Goal: Check status

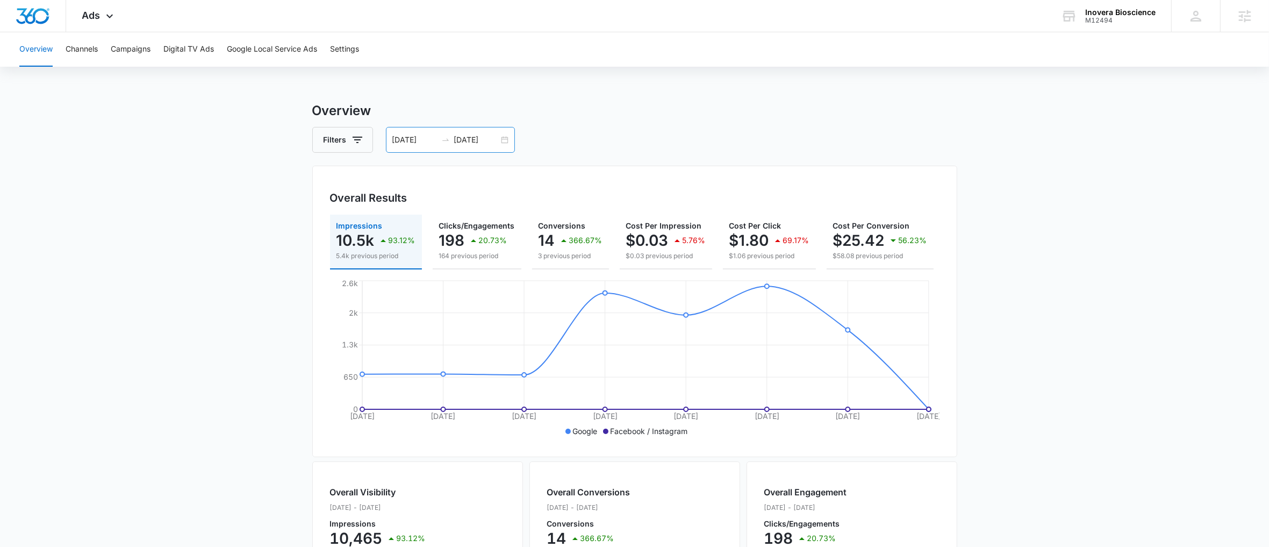
click at [511, 131] on div "[DATE] [DATE]" at bounding box center [450, 140] width 129 height 26
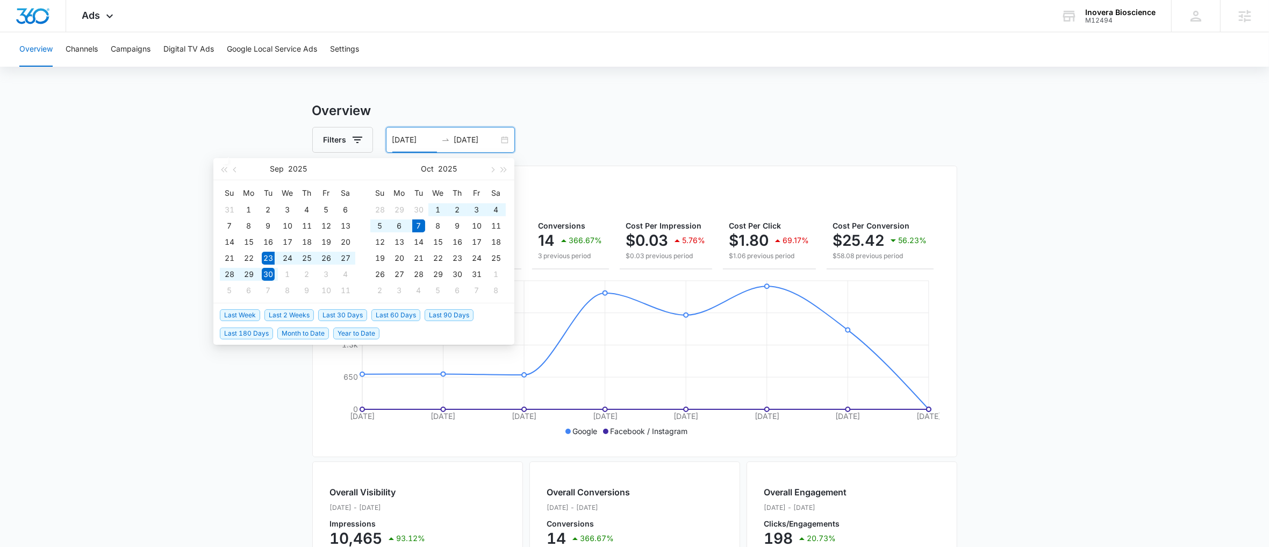
click at [281, 319] on span "Last 2 Weeks" at bounding box center [288, 315] width 49 height 12
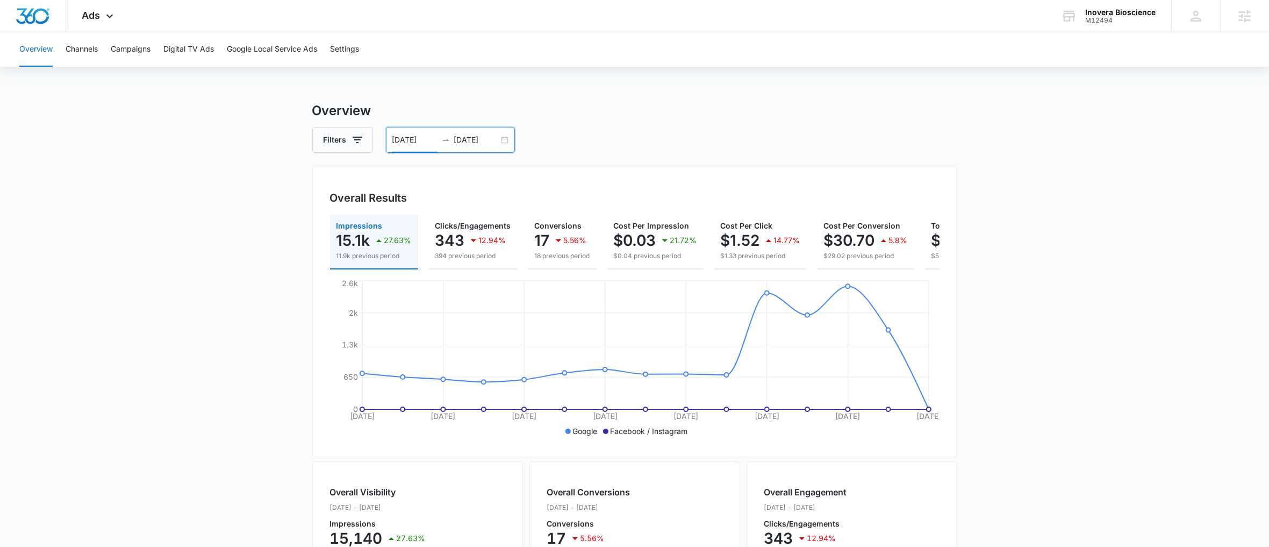
click at [512, 140] on div "[DATE] [DATE]" at bounding box center [450, 140] width 129 height 26
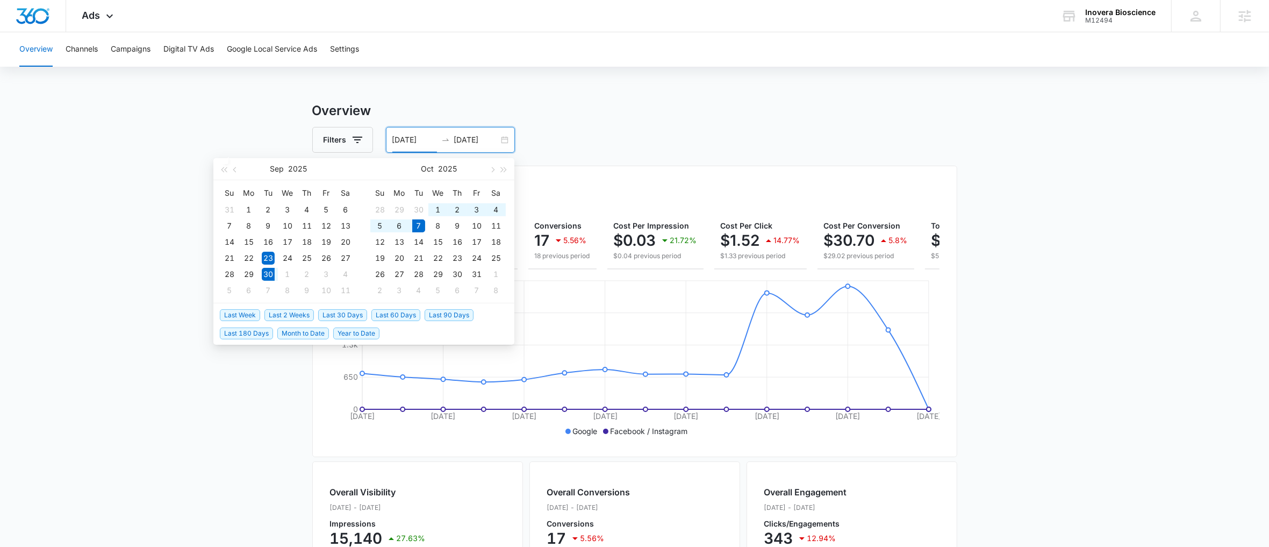
click at [249, 316] on span "Last Week" at bounding box center [240, 315] width 40 height 12
type input "[DATE]"
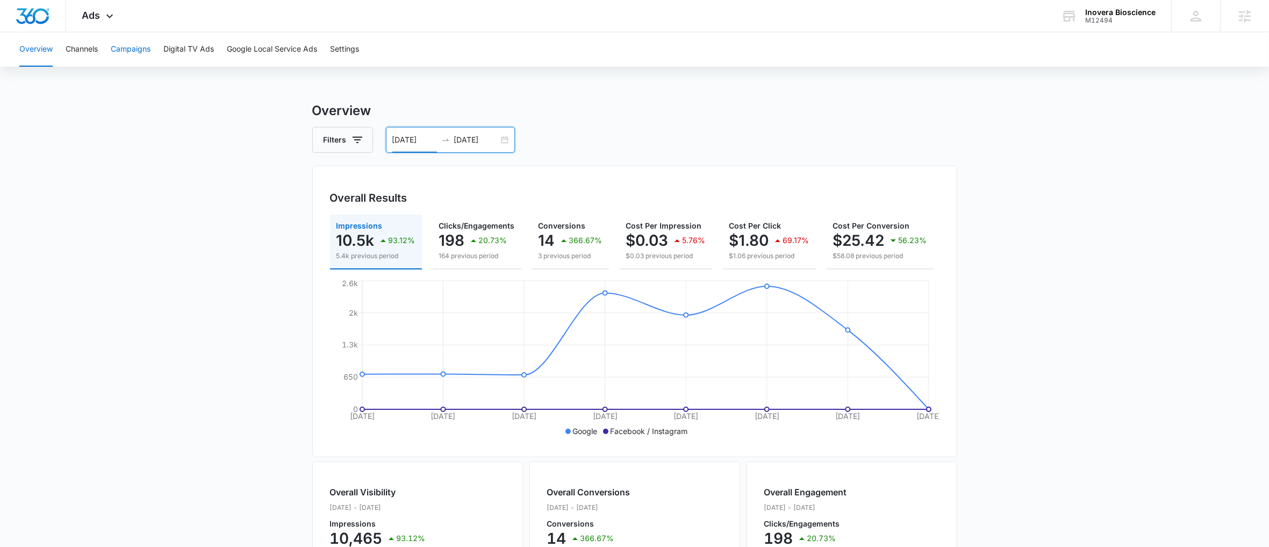
click at [117, 55] on button "Campaigns" at bounding box center [131, 49] width 40 height 34
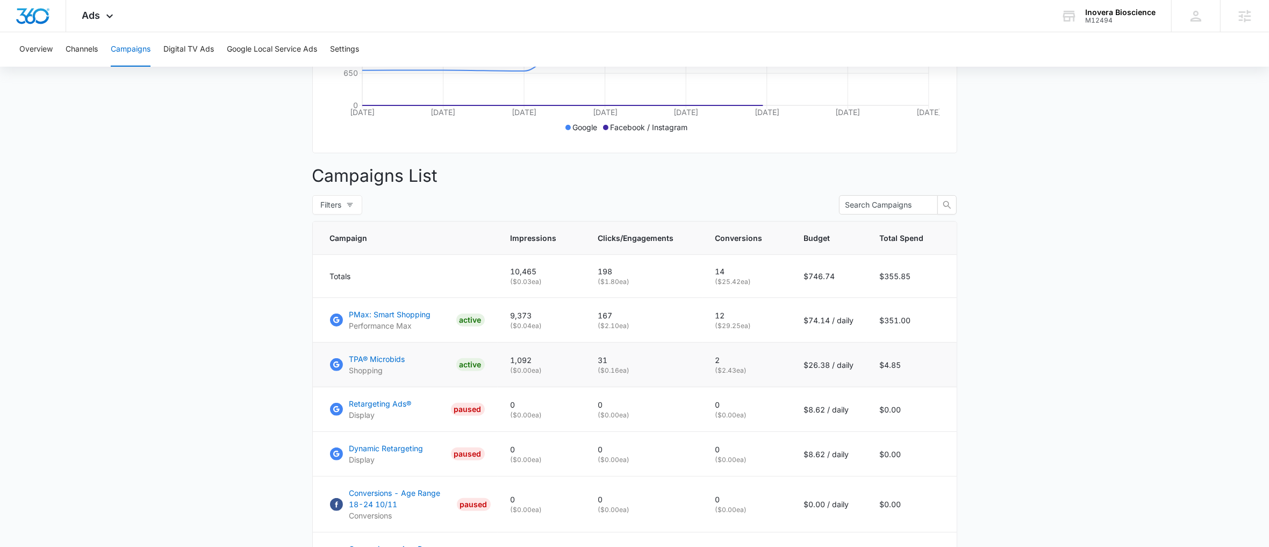
scroll to position [316, 0]
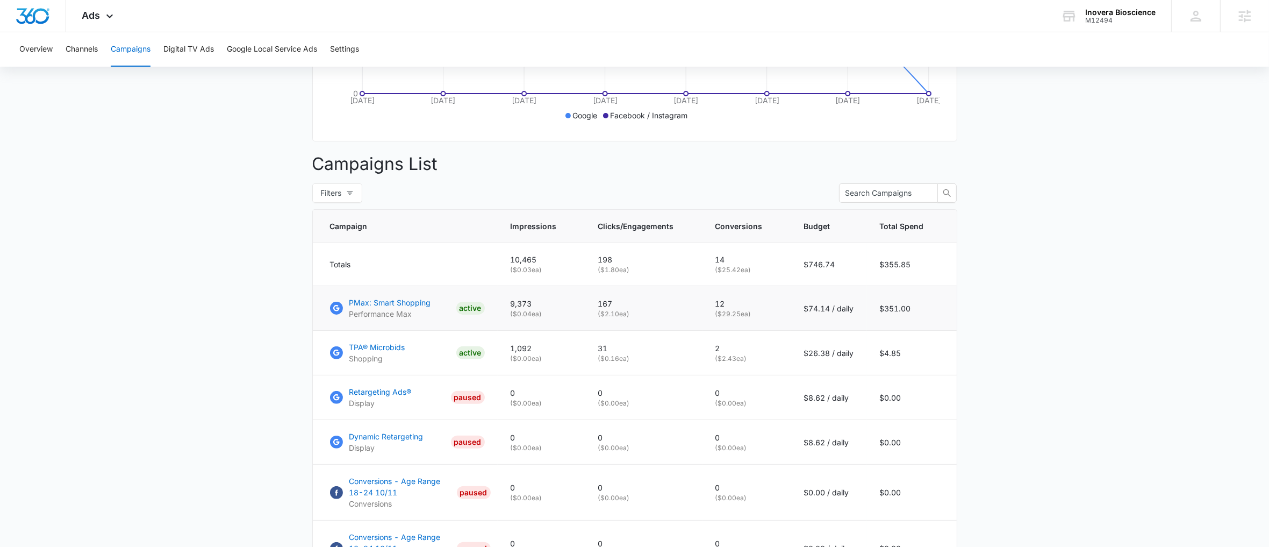
drag, startPoint x: 738, startPoint y: 325, endPoint x: 728, endPoint y: 327, distance: 9.5
click at [728, 319] on p "( $29.25 ea)" at bounding box center [746, 314] width 63 height 10
click at [731, 328] on td "12 ( $29.25 ea)" at bounding box center [747, 308] width 89 height 45
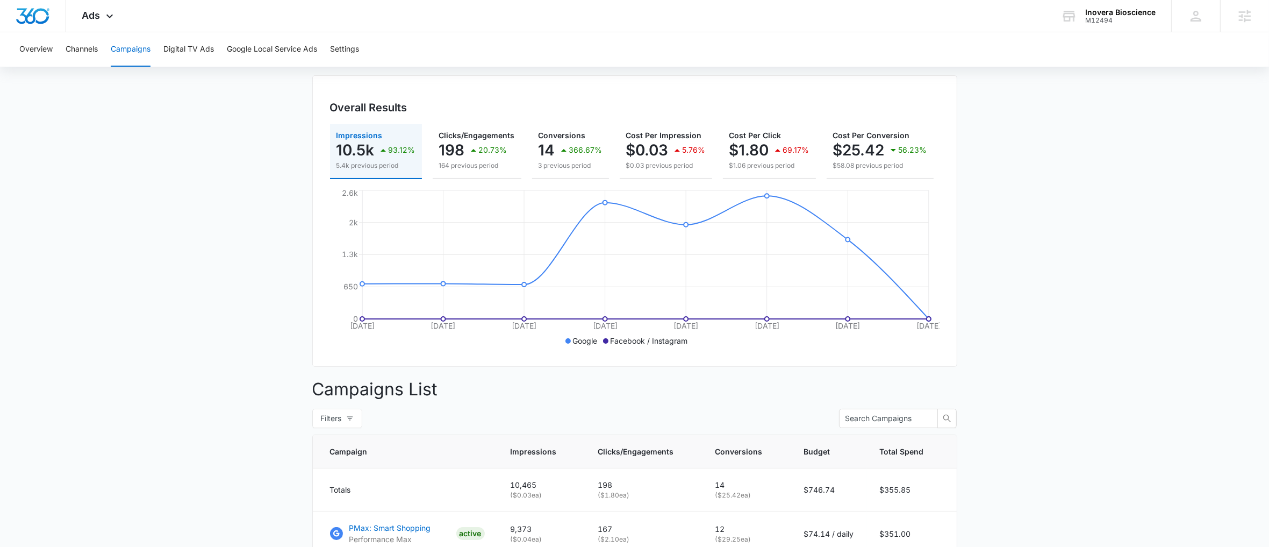
scroll to position [62, 0]
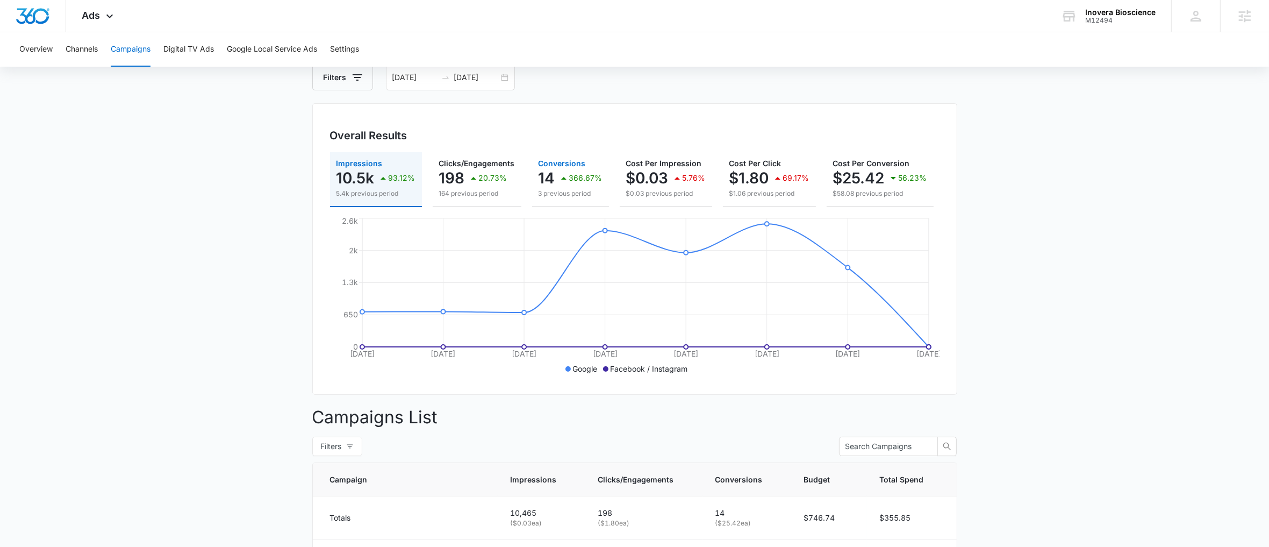
click at [555, 191] on p "3 previous period" at bounding box center [571, 194] width 64 height 10
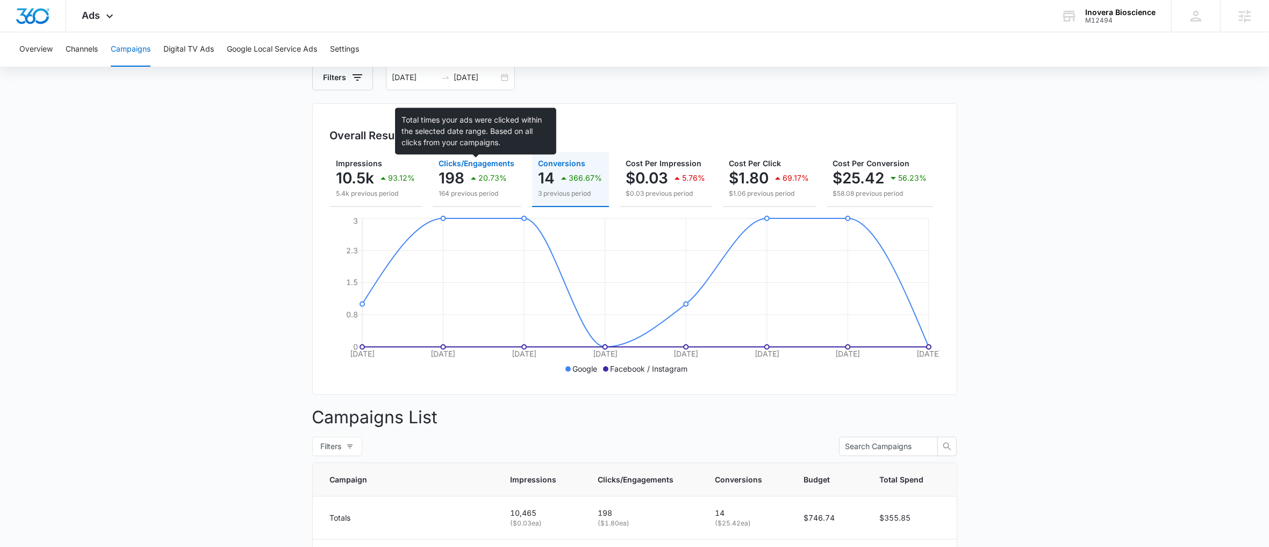
click at [472, 166] on span "Clicks/Engagements" at bounding box center [477, 163] width 76 height 9
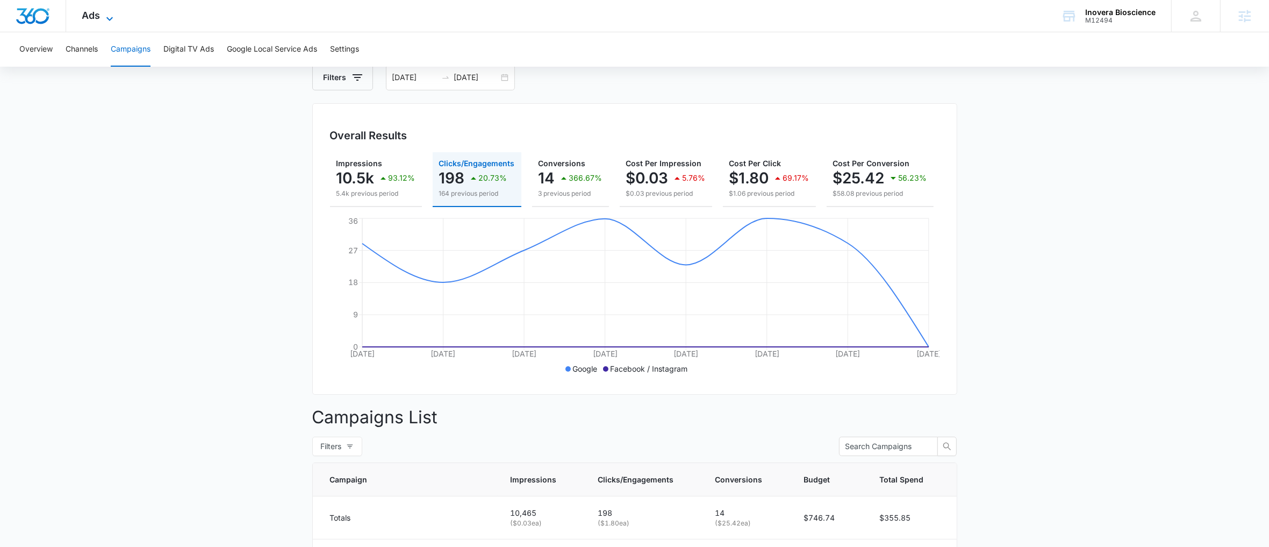
click at [111, 14] on icon at bounding box center [109, 18] width 13 height 13
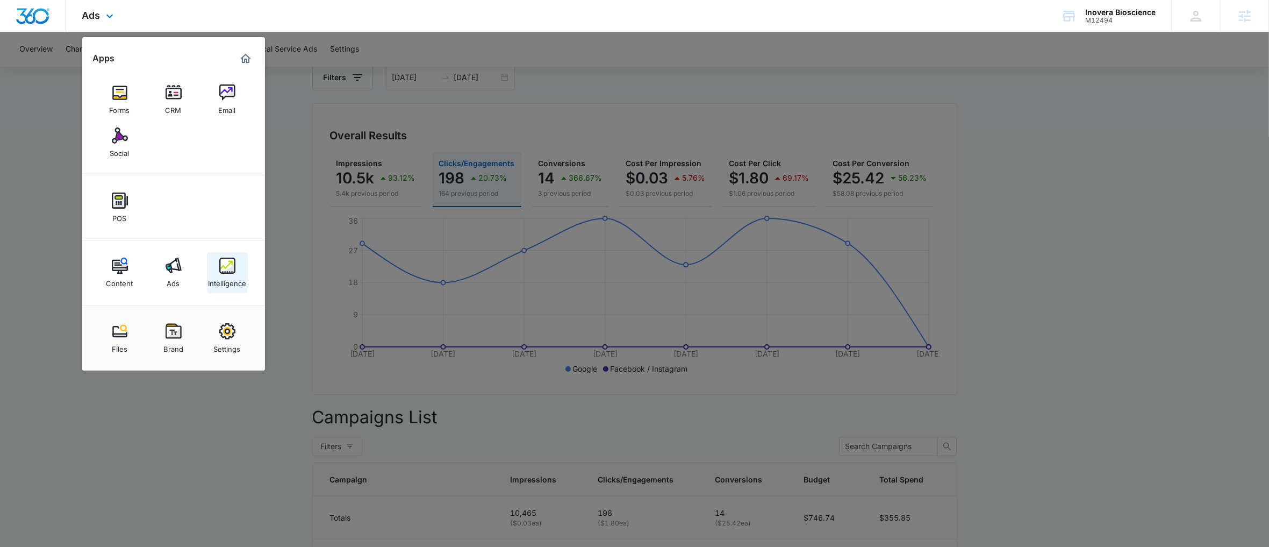
click at [238, 270] on link "Intelligence" at bounding box center [227, 272] width 41 height 41
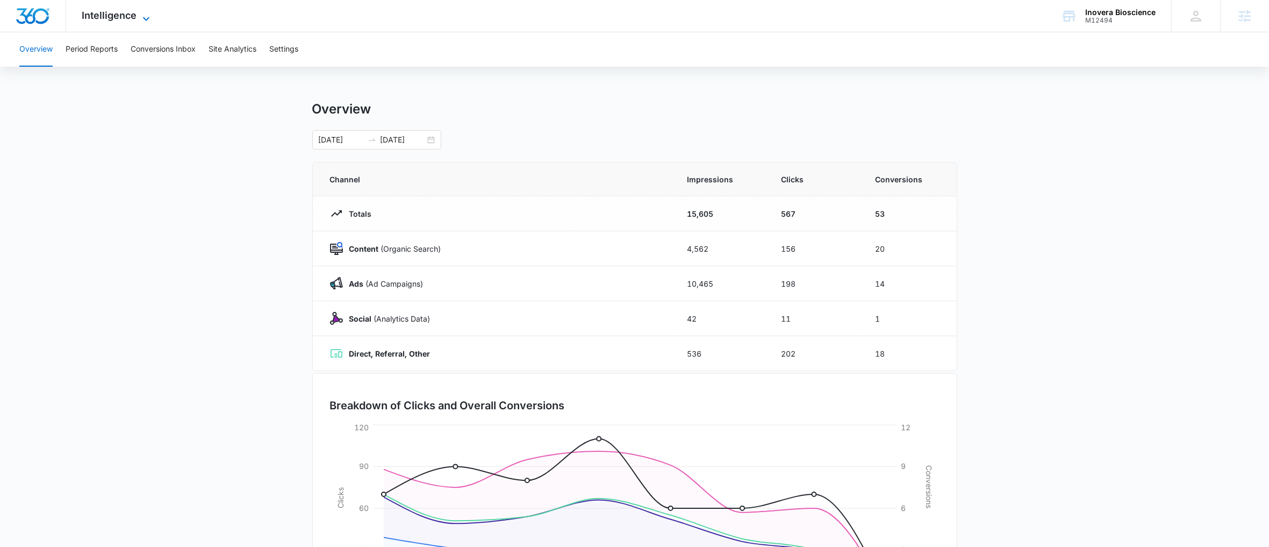
click at [111, 16] on span "Intelligence" at bounding box center [109, 15] width 55 height 11
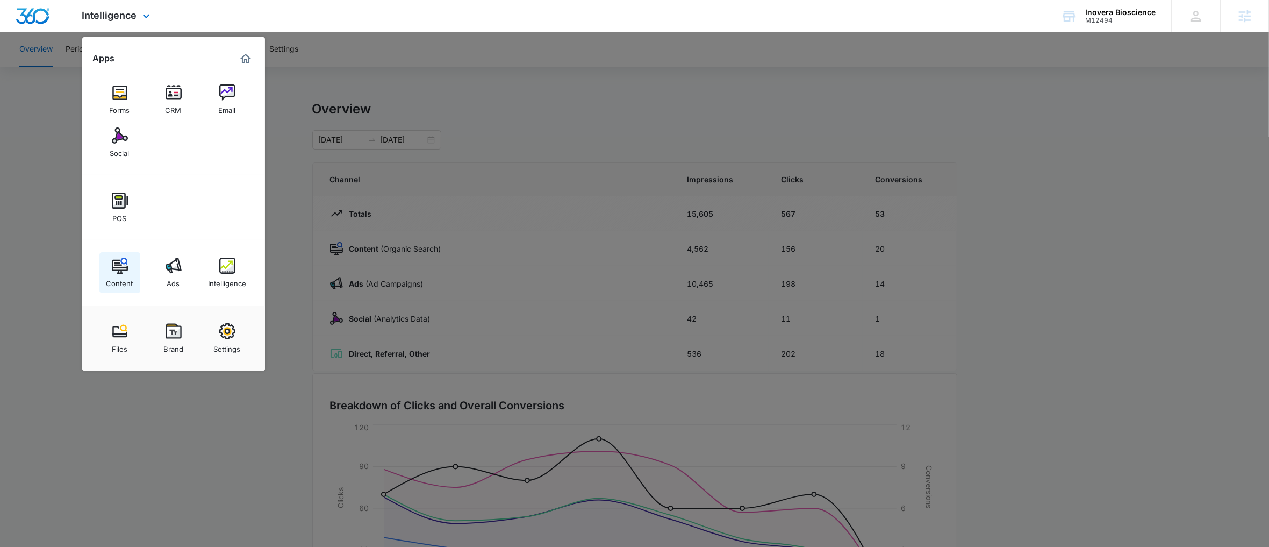
click at [131, 277] on div "Content" at bounding box center [119, 281] width 27 height 14
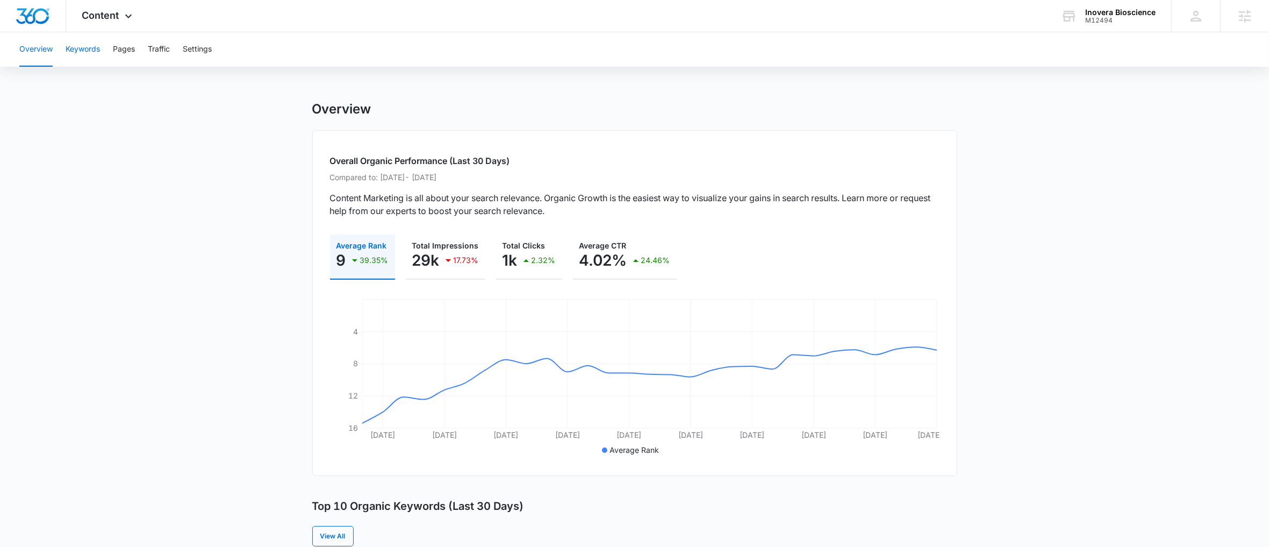
click at [90, 54] on button "Keywords" at bounding box center [83, 49] width 34 height 34
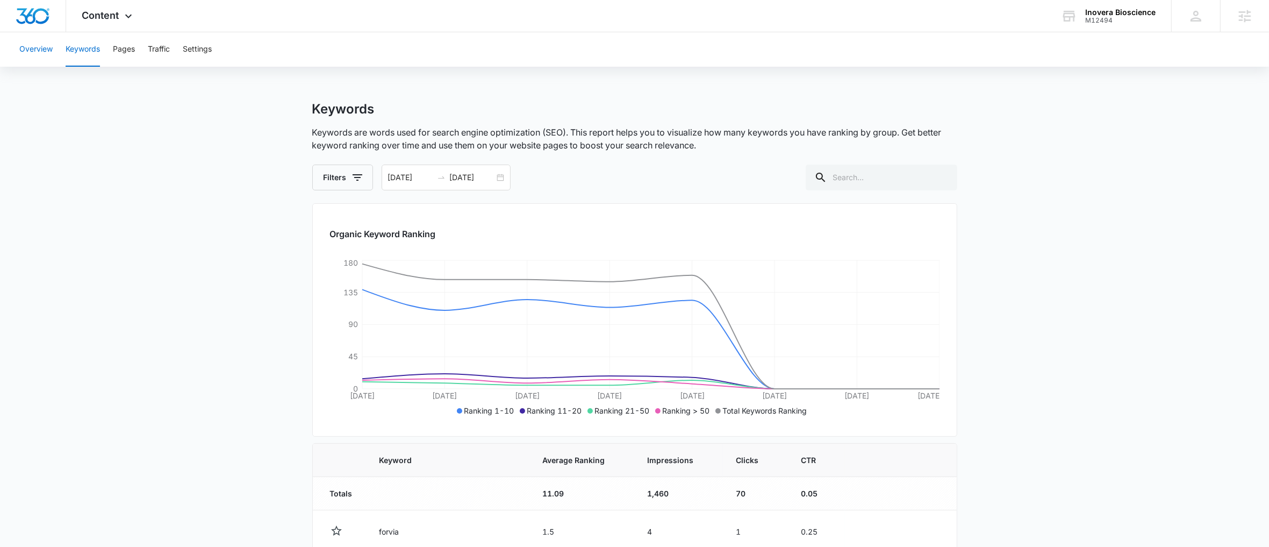
click at [38, 48] on button "Overview" at bounding box center [35, 49] width 33 height 34
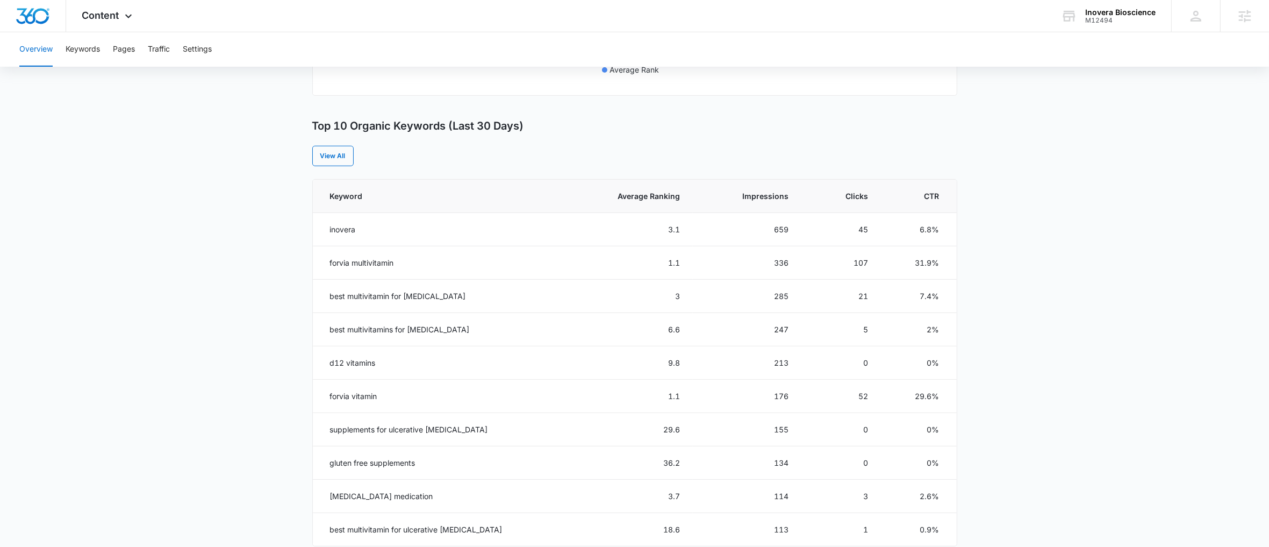
scroll to position [417, 0]
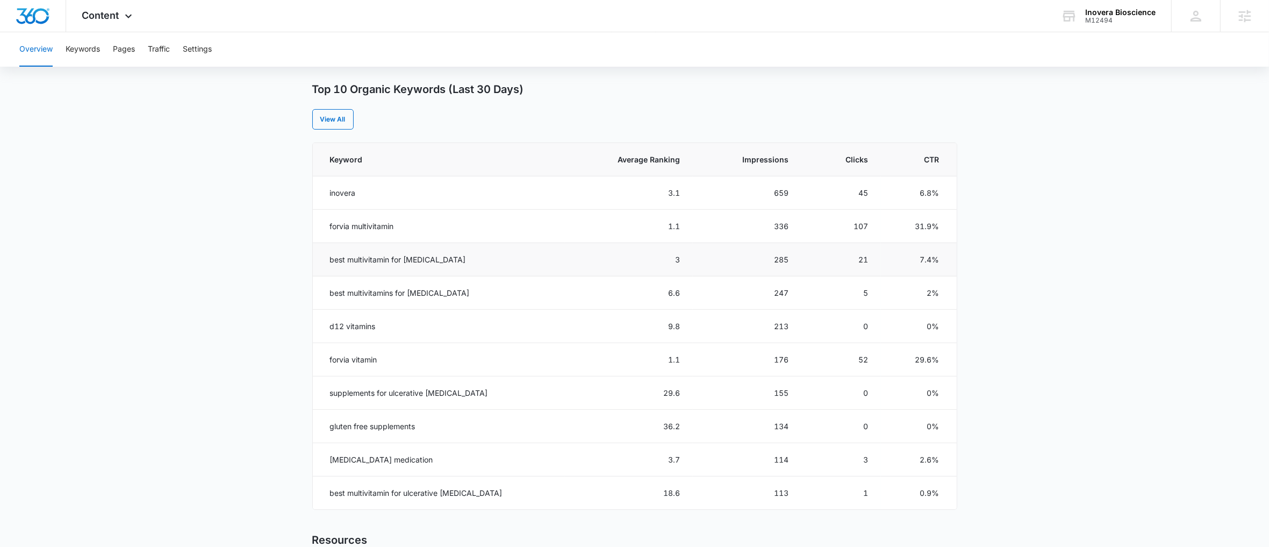
click at [325, 260] on td "best multivitamin for [MEDICAL_DATA]" at bounding box center [439, 259] width 252 height 33
click at [366, 255] on td "best multivitamin for [MEDICAL_DATA]" at bounding box center [439, 259] width 252 height 33
click at [373, 262] on td "best multivitamin for [MEDICAL_DATA]" at bounding box center [439, 259] width 252 height 33
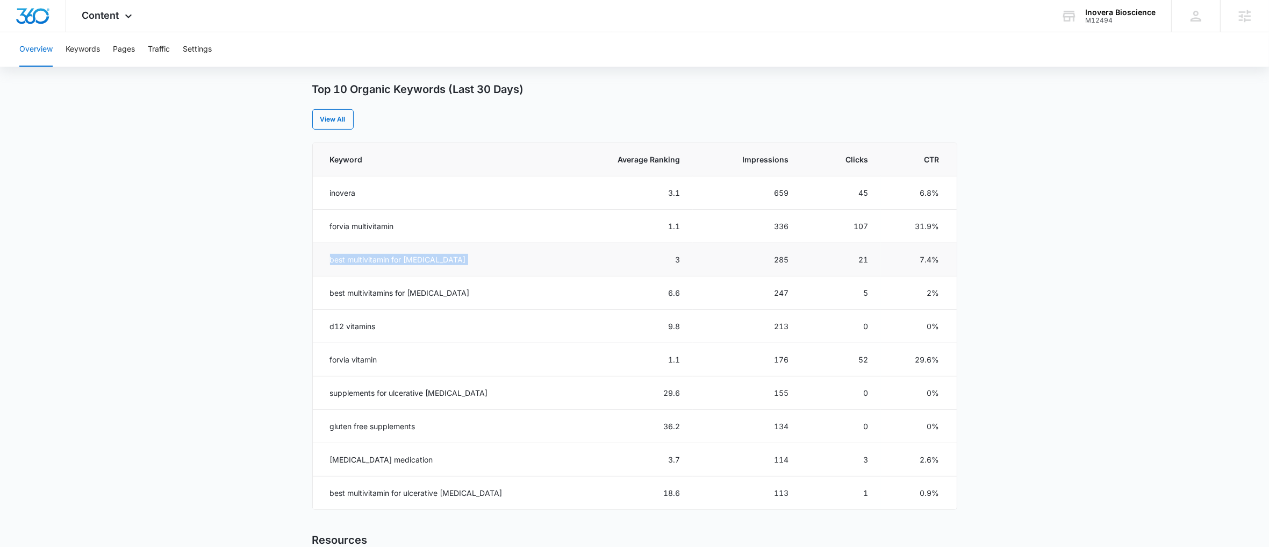
click at [373, 262] on td "best multivitamin for [MEDICAL_DATA]" at bounding box center [439, 259] width 252 height 33
click at [412, 297] on td "best multivitamins for [MEDICAL_DATA]" at bounding box center [439, 292] width 252 height 33
click at [402, 465] on td "[MEDICAL_DATA] medication" at bounding box center [439, 459] width 252 height 33
click at [403, 464] on td "[MEDICAL_DATA] medication" at bounding box center [439, 459] width 252 height 33
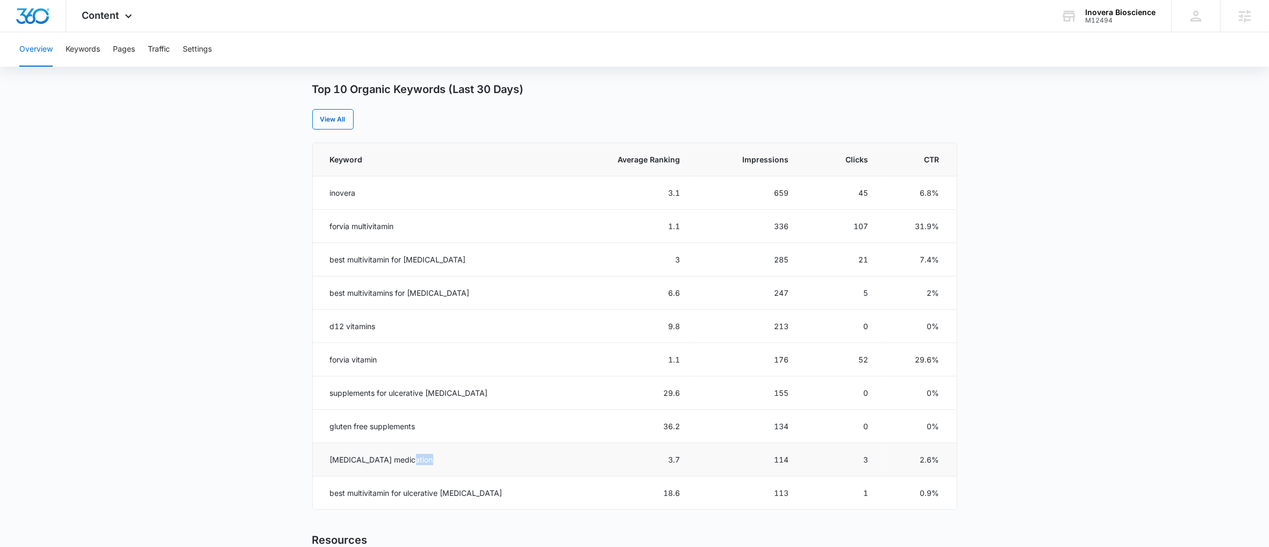
click at [403, 462] on td "[MEDICAL_DATA] medication" at bounding box center [439, 459] width 252 height 33
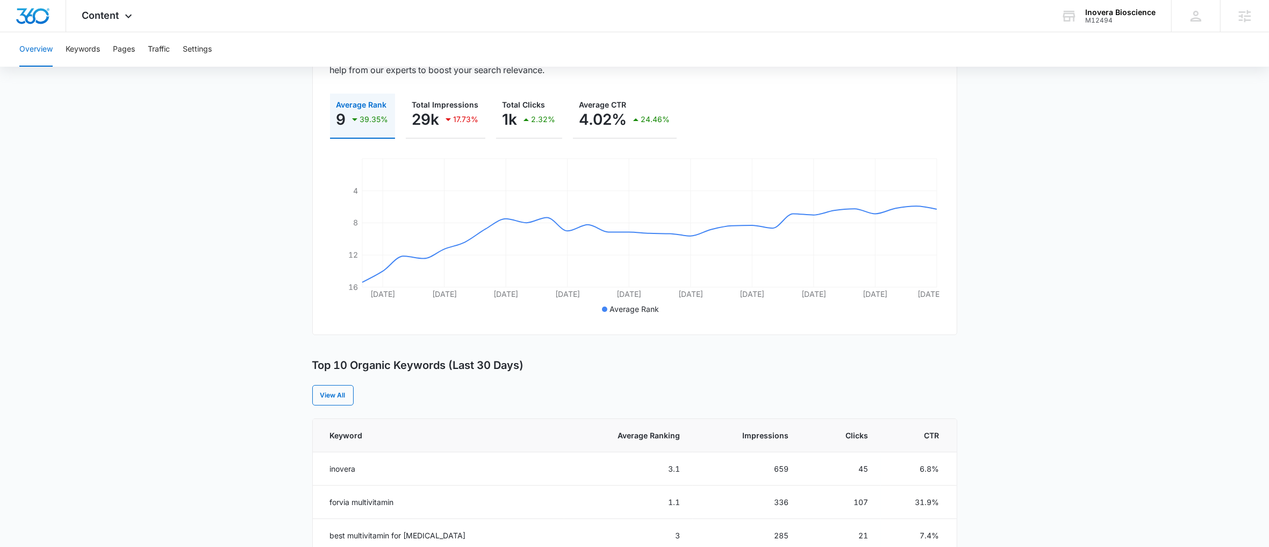
scroll to position [0, 0]
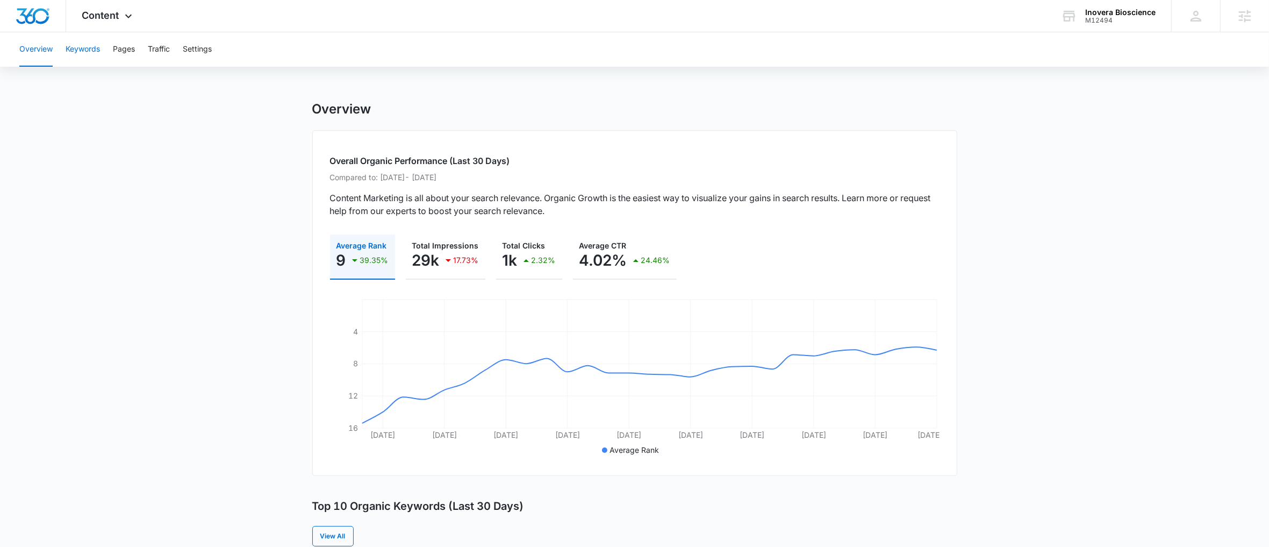
click at [94, 44] on button "Keywords" at bounding box center [83, 49] width 34 height 34
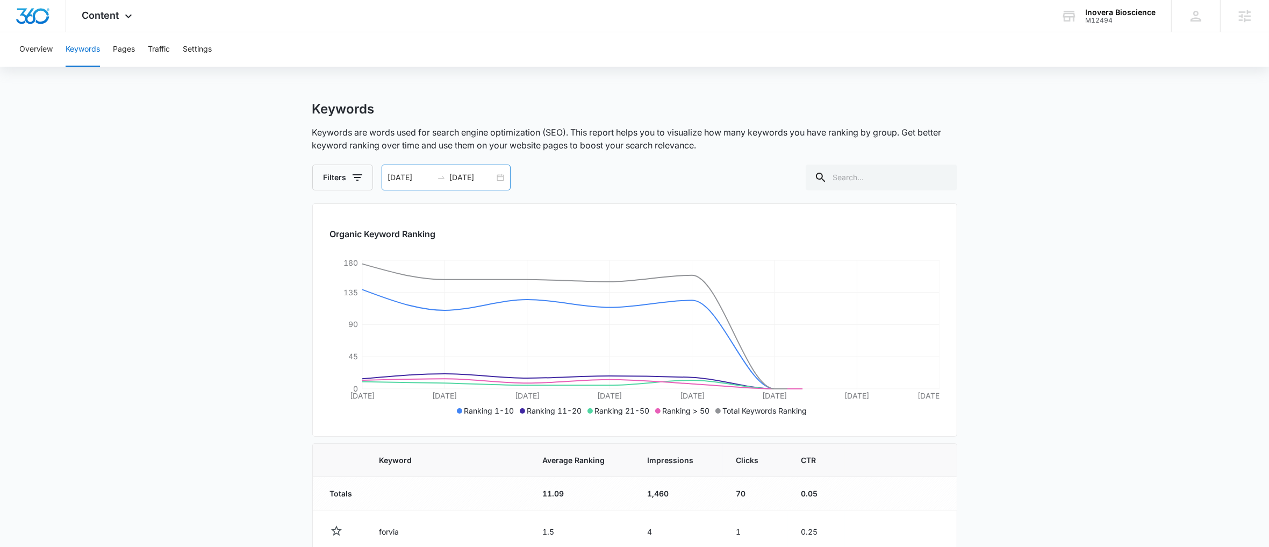
click at [498, 178] on div "[DATE] [DATE]" at bounding box center [446, 177] width 129 height 26
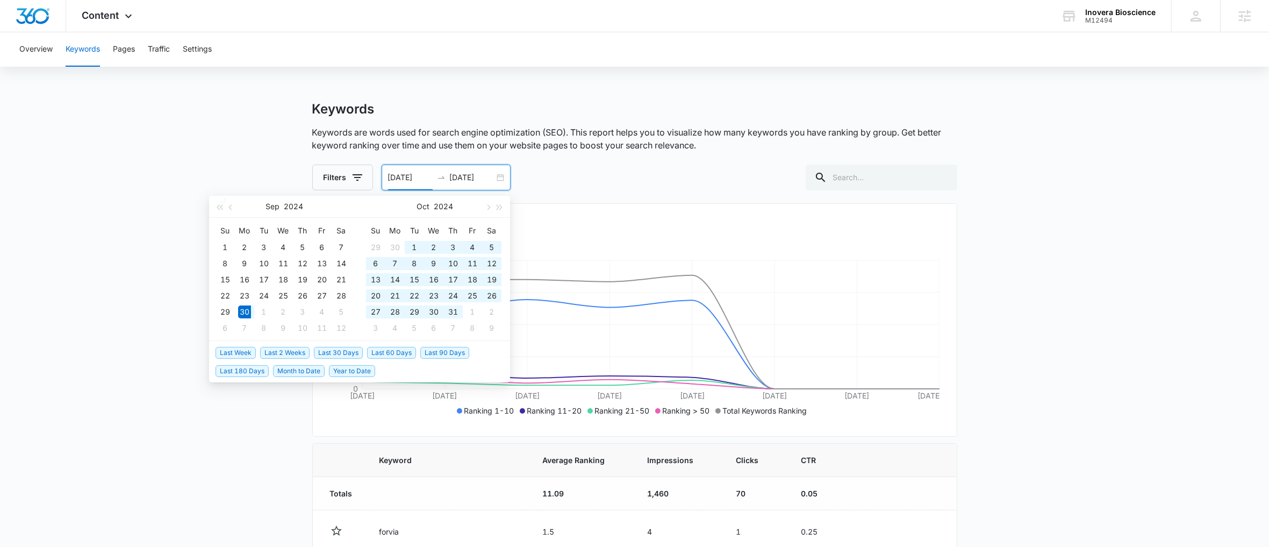
type input "[DATE]"
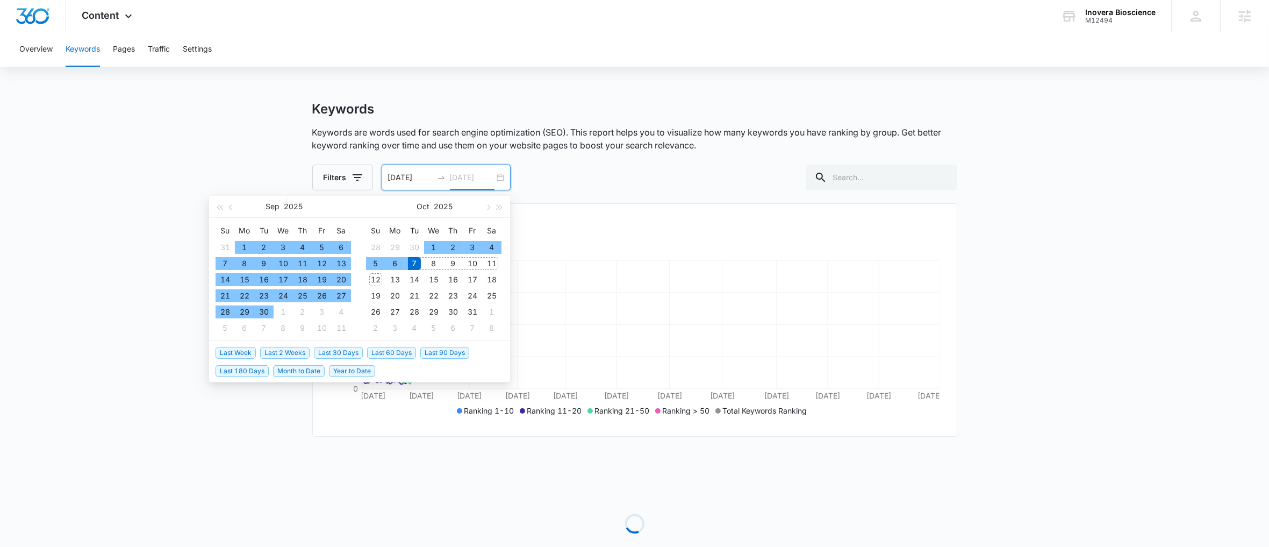
type input "[DATE]"
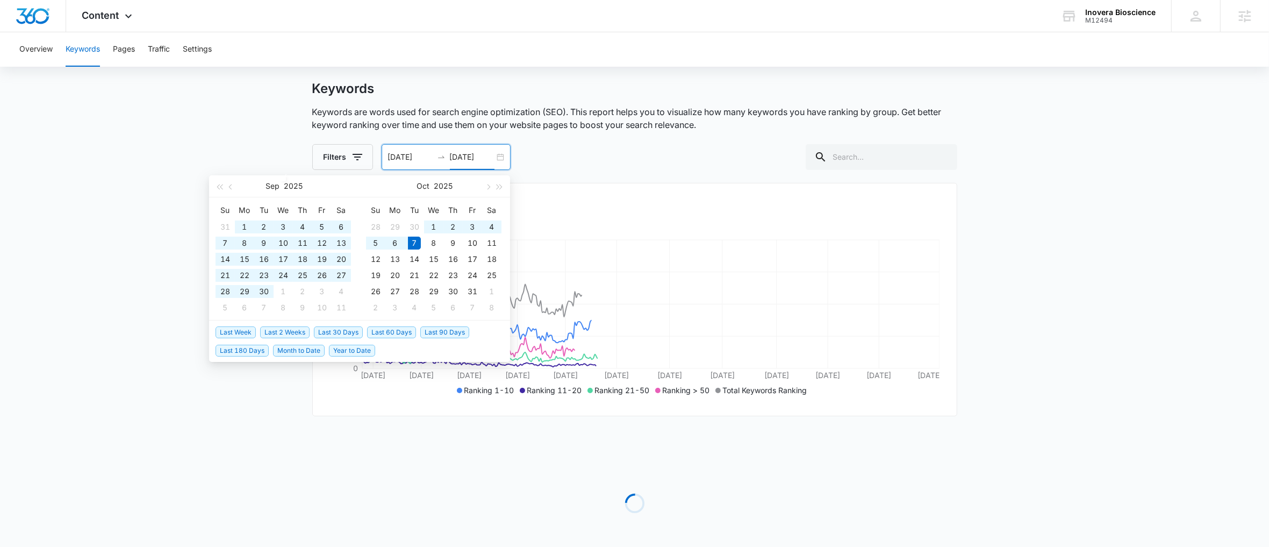
scroll to position [70, 0]
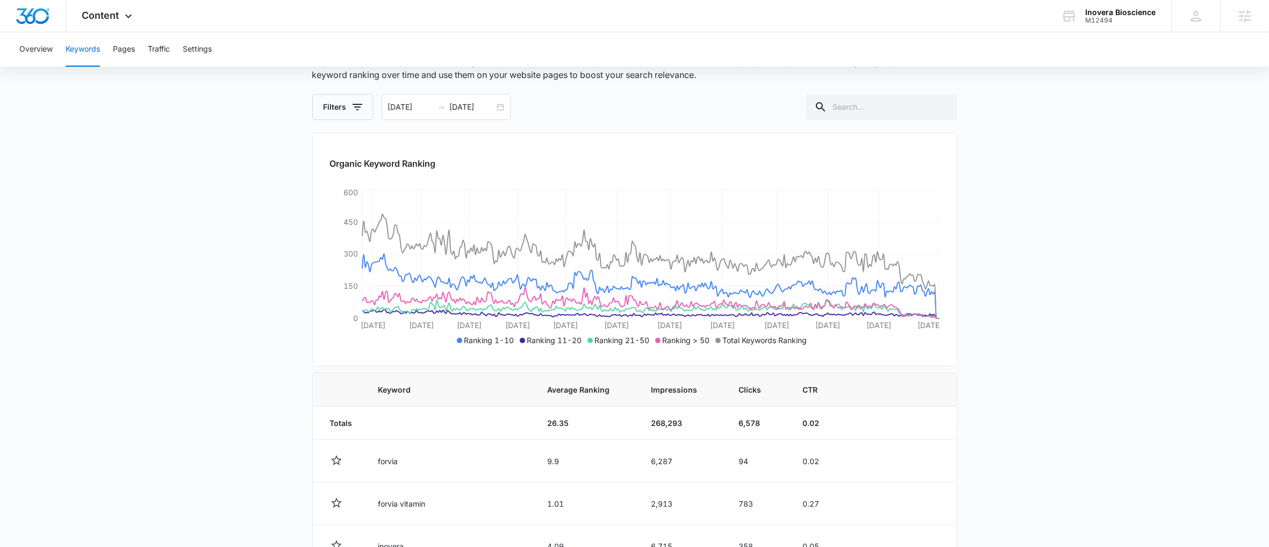
click at [757, 128] on div "Keywords Keywords are words used for search engine optimization (SEO). This rep…" at bounding box center [634, 478] width 645 height 895
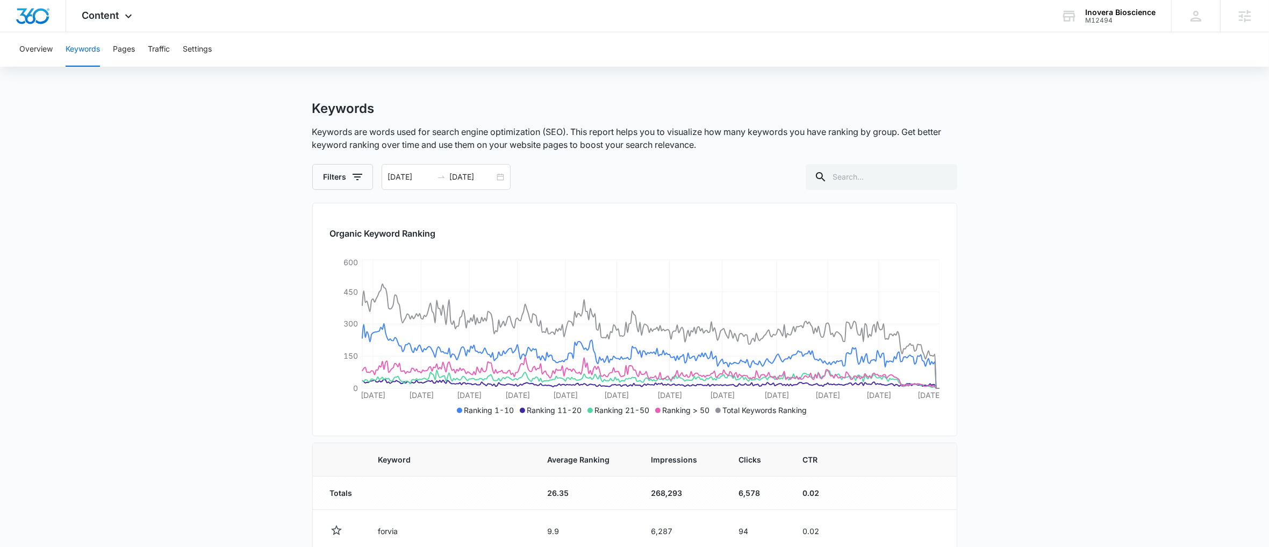
scroll to position [0, 0]
click at [105, 20] on span "Content" at bounding box center [100, 15] width 37 height 11
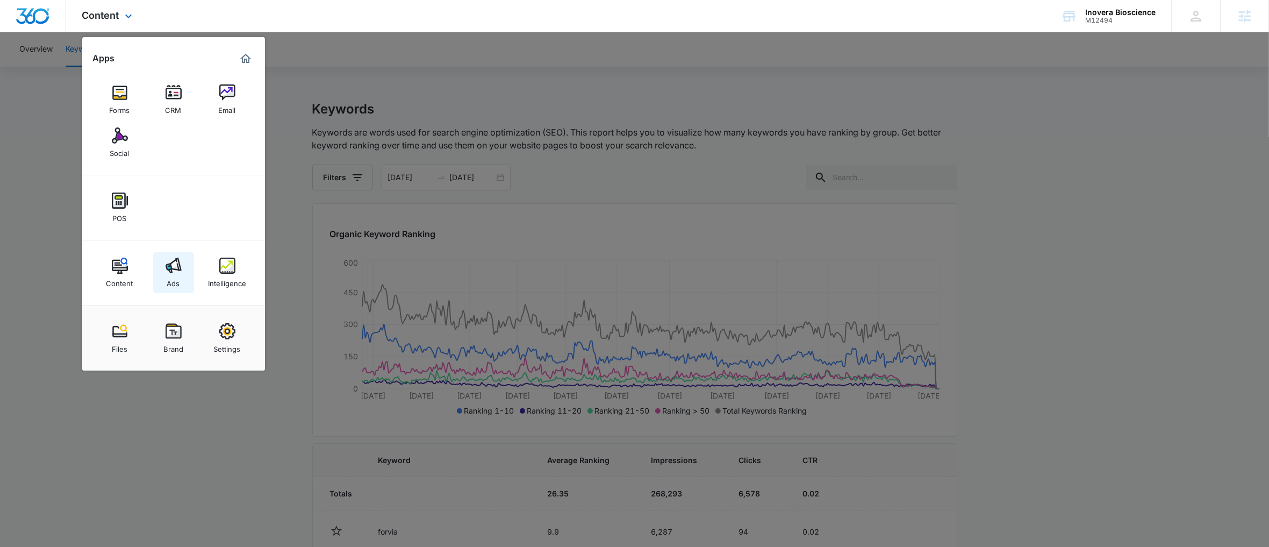
click at [166, 268] on img at bounding box center [174, 265] width 16 height 16
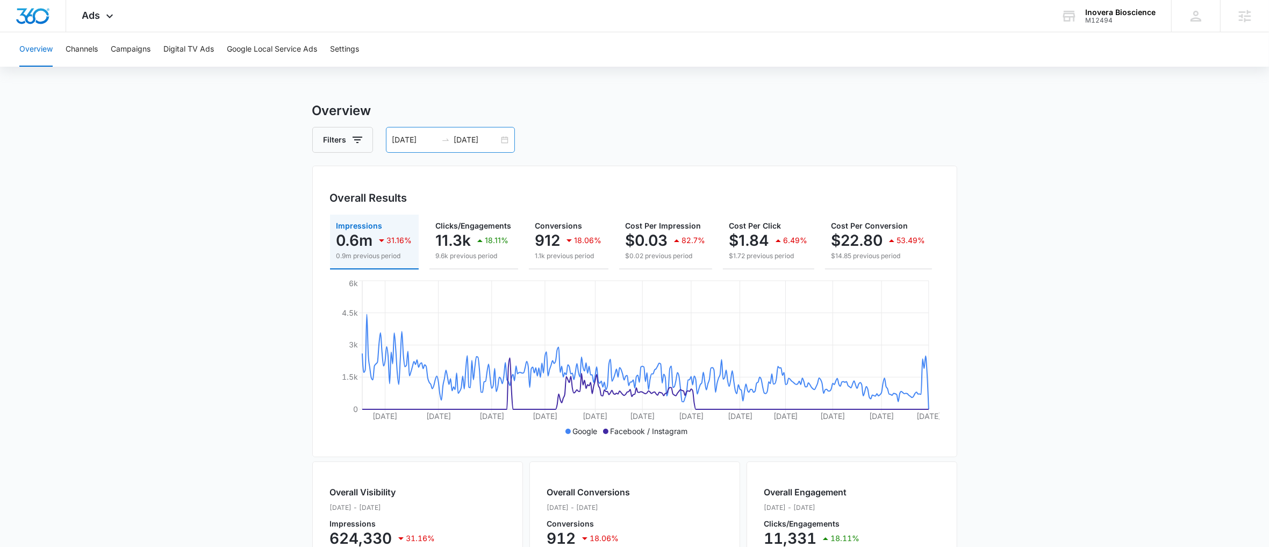
click at [503, 141] on div "[DATE] [DATE]" at bounding box center [450, 140] width 129 height 26
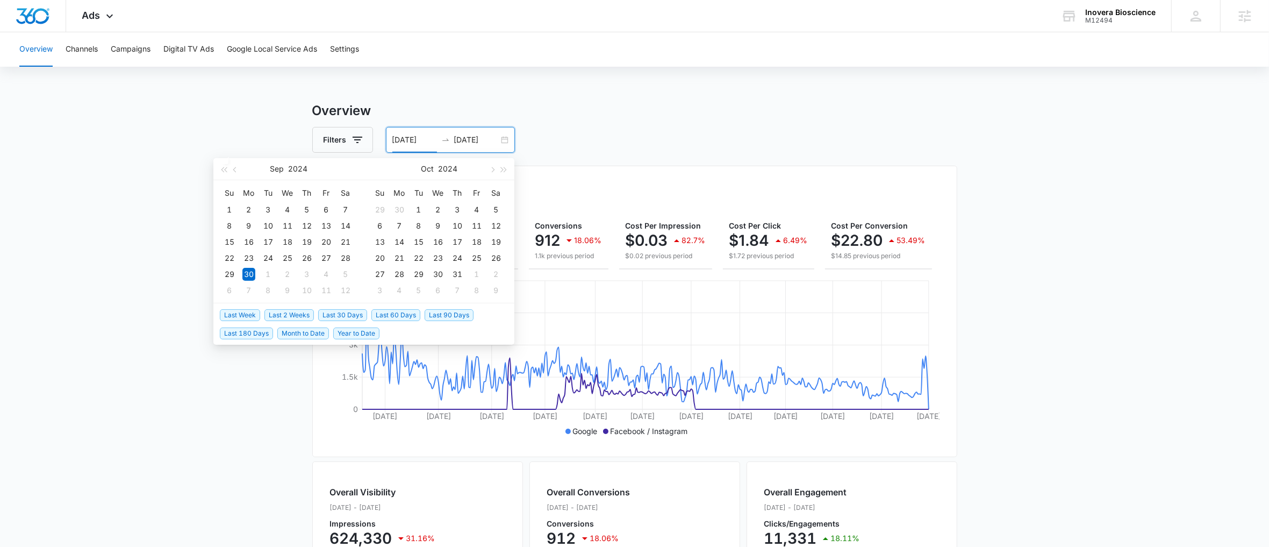
click at [247, 317] on span "Last Week" at bounding box center [240, 315] width 40 height 12
type input "[DATE]"
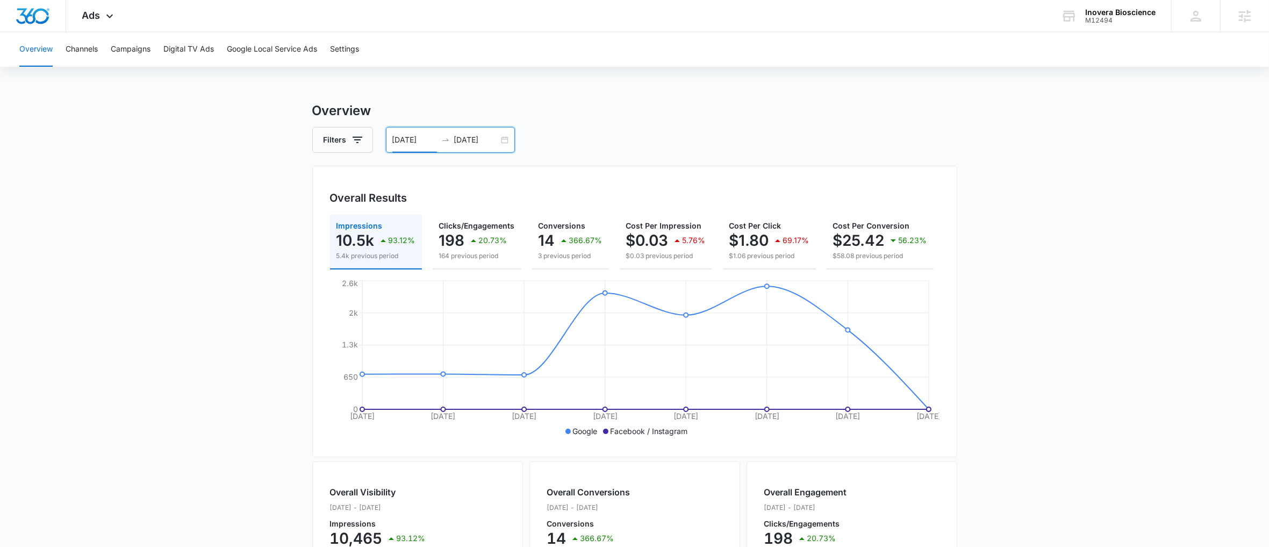
click at [146, 344] on main "Overview Filters [DATE] [DATE] Overall Results Impressions 10.5k 93.12% 5.4k pr…" at bounding box center [634, 487] width 1269 height 772
